Goal: Find specific page/section: Find specific page/section

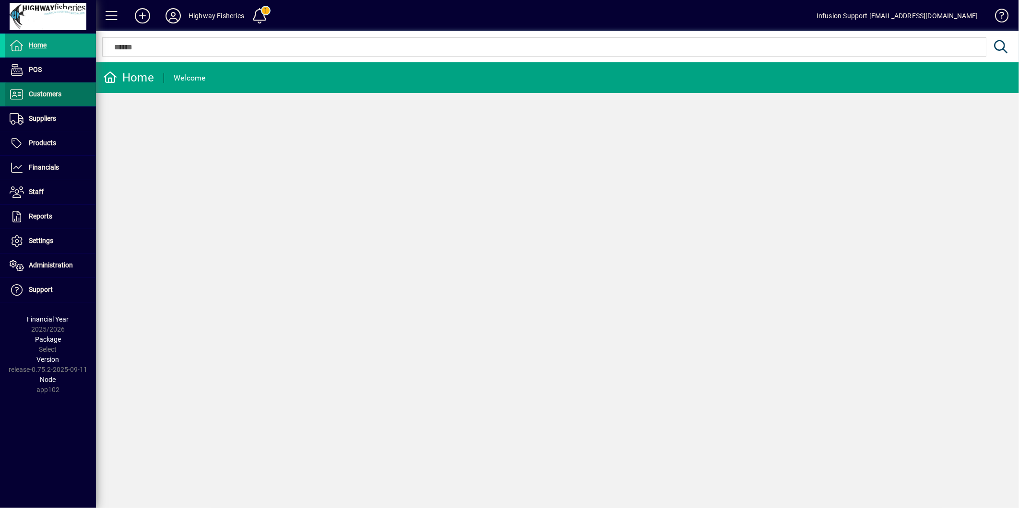
click at [32, 96] on span "Customers" at bounding box center [45, 94] width 33 height 8
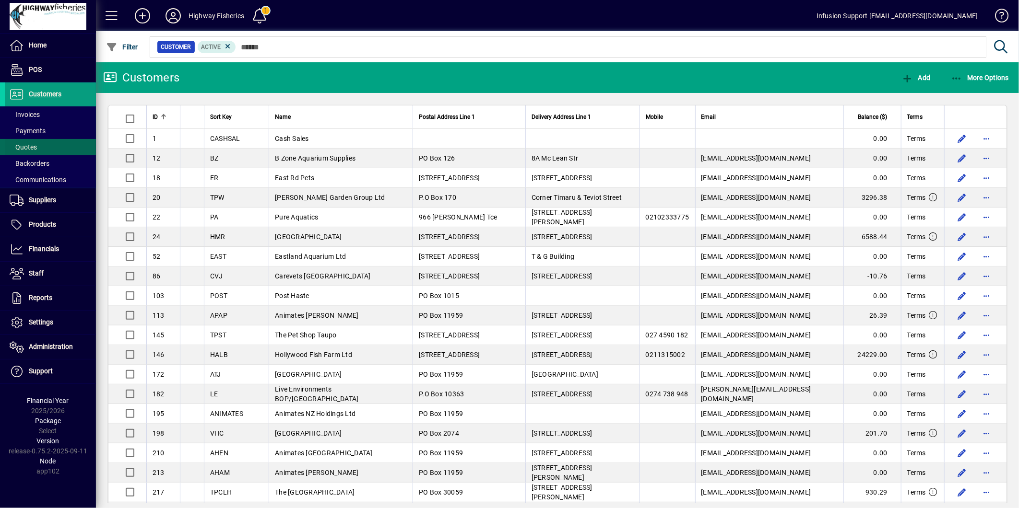
click at [31, 145] on span "Quotes" at bounding box center [23, 147] width 27 height 8
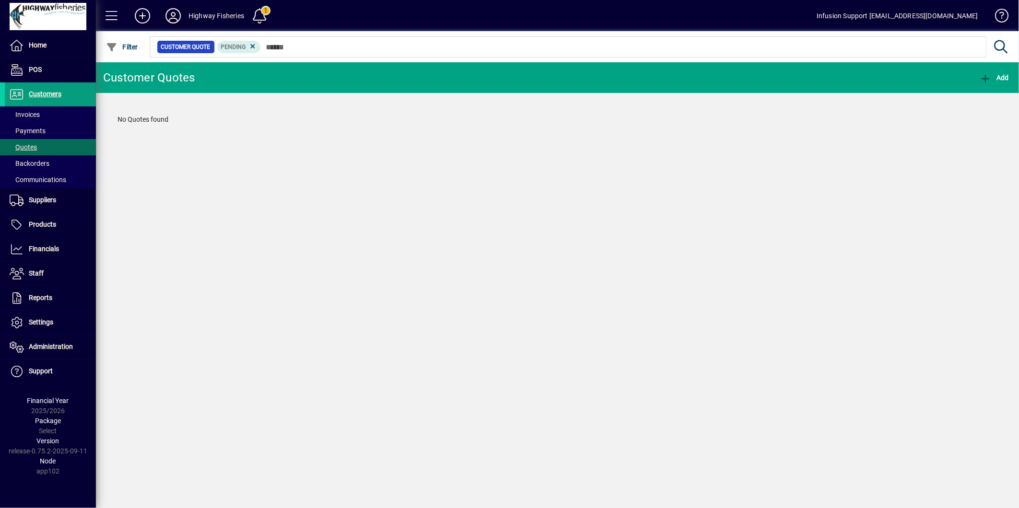
click at [174, 11] on icon at bounding box center [173, 15] width 19 height 15
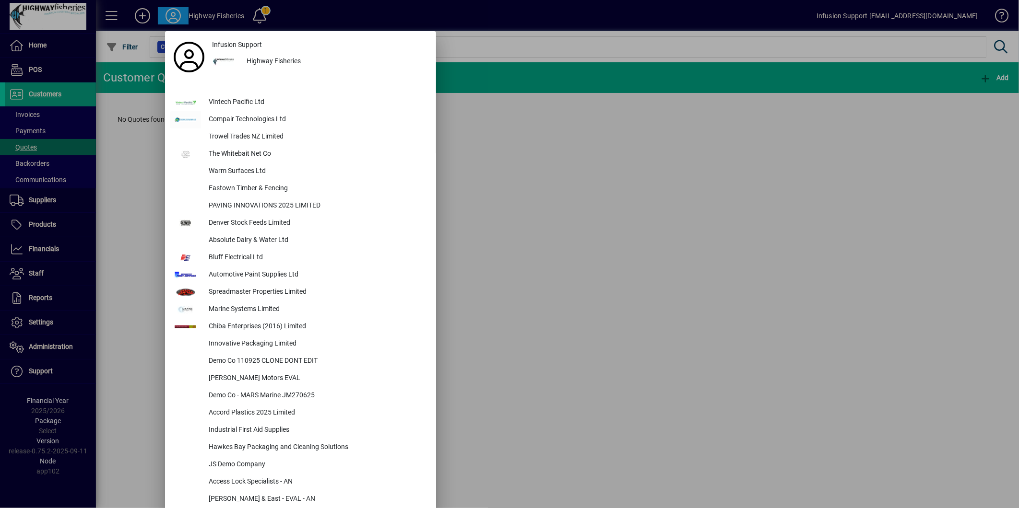
scroll to position [1692, 0]
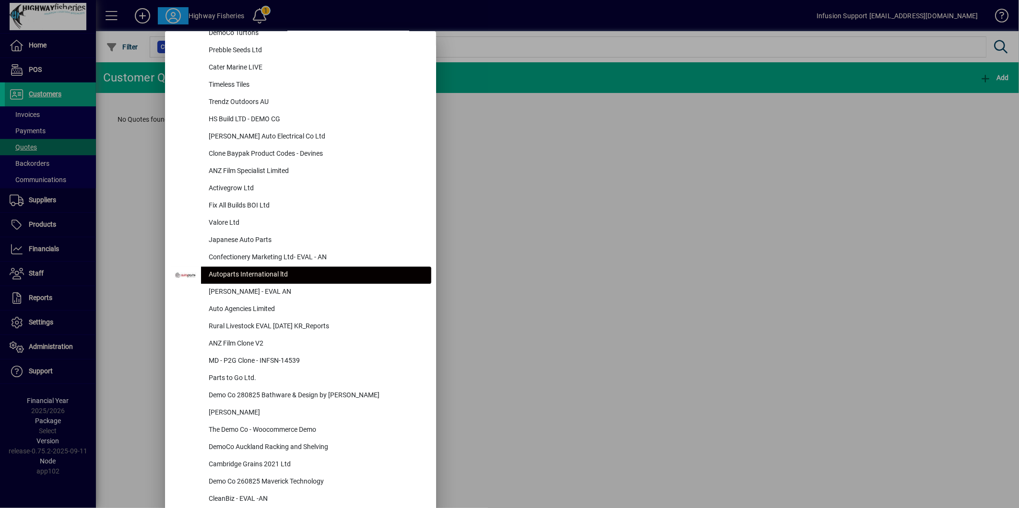
click at [286, 274] on div "Autoparts International ltd" at bounding box center [316, 275] width 230 height 17
